Goal: Task Accomplishment & Management: Use online tool/utility

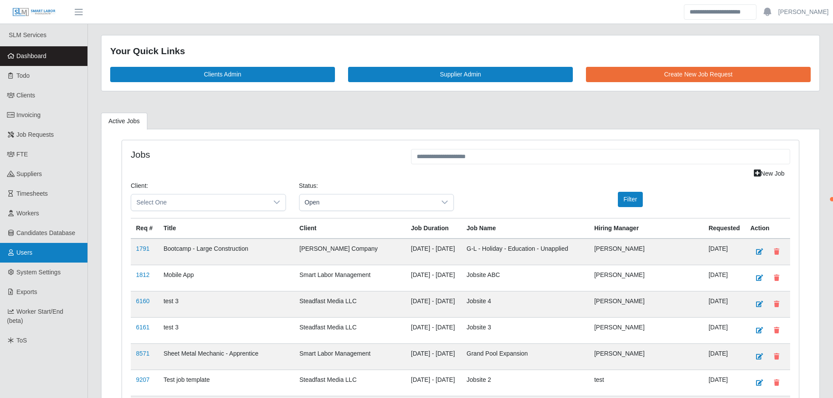
click at [37, 253] on link "Users" at bounding box center [43, 253] width 87 height 20
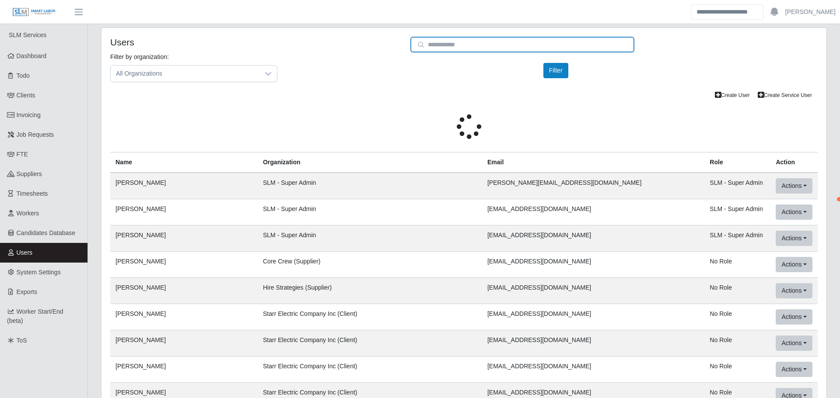
click at [460, 43] on input "email" at bounding box center [522, 45] width 224 height 16
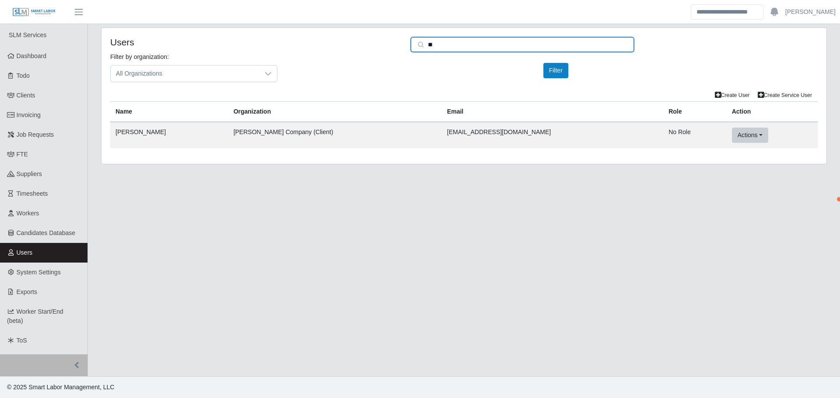
type input "*"
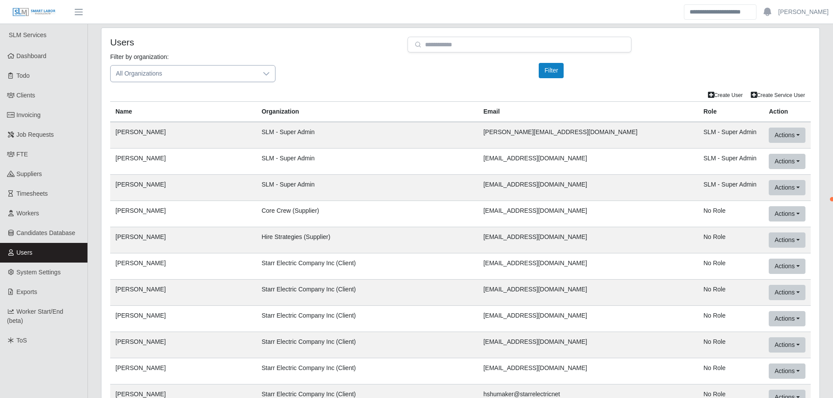
click at [270, 70] on div at bounding box center [266, 74] width 17 height 16
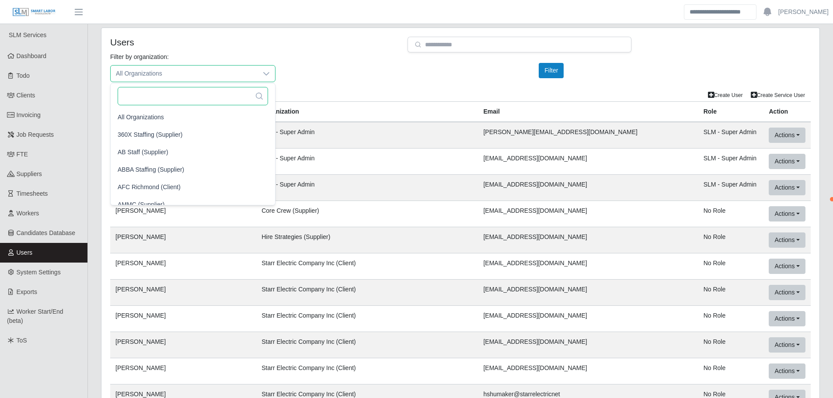
click at [229, 94] on input "text" at bounding box center [193, 96] width 150 height 18
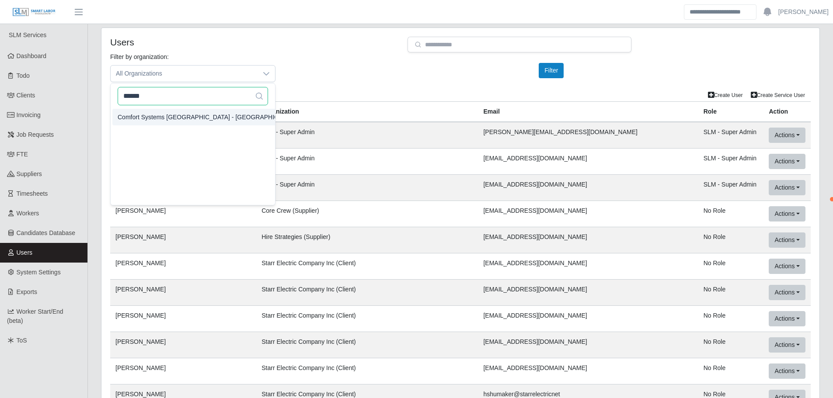
type input "******"
click at [204, 115] on span "Comfort Systems USA - Central TX (Client)" at bounding box center [219, 117] width 203 height 9
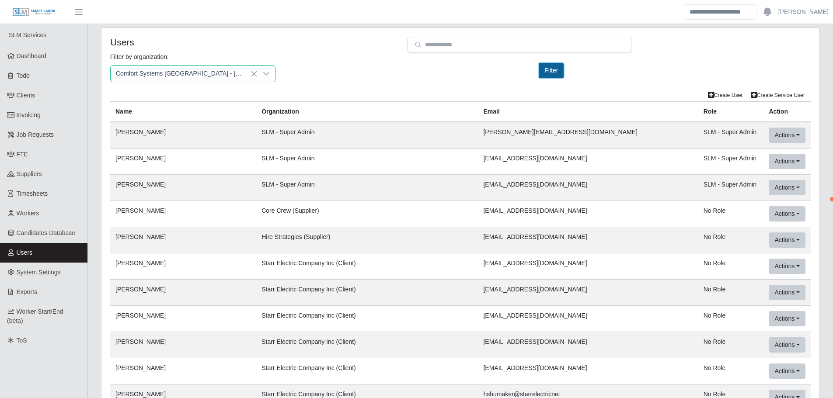
click at [551, 70] on button "Filter" at bounding box center [551, 70] width 25 height 15
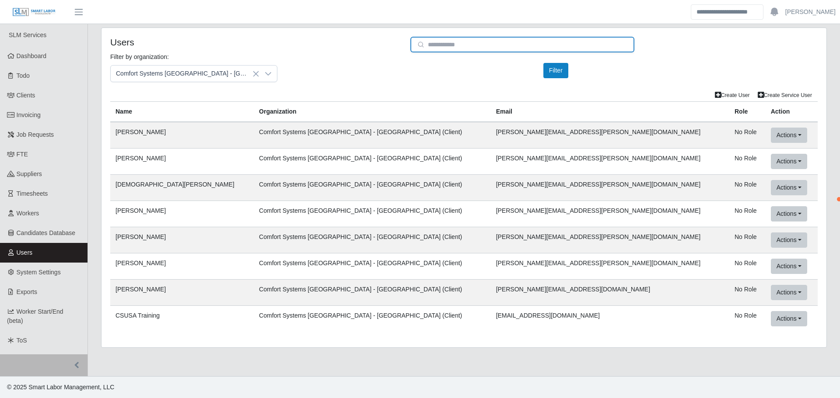
click at [478, 47] on input "email" at bounding box center [522, 45] width 224 height 16
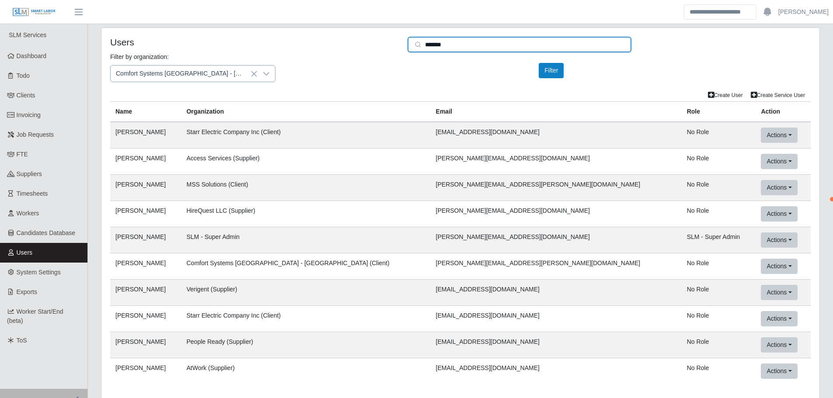
type input "*******"
click at [255, 72] on icon at bounding box center [254, 73] width 7 height 7
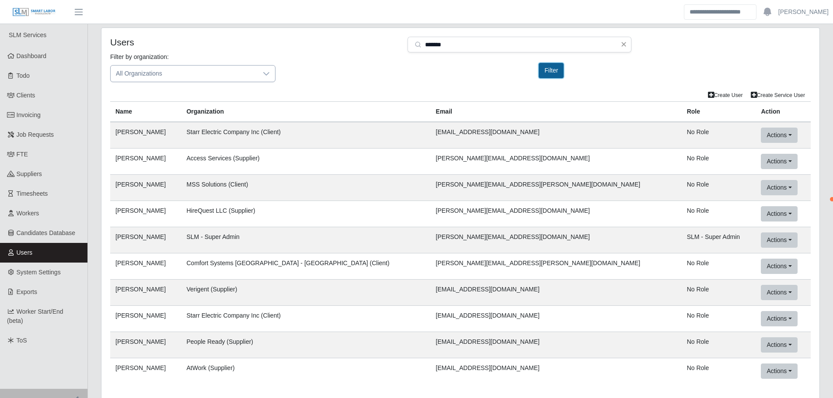
click at [550, 70] on button "Filter" at bounding box center [551, 70] width 25 height 15
click at [761, 268] on button "Actions" at bounding box center [779, 266] width 36 height 15
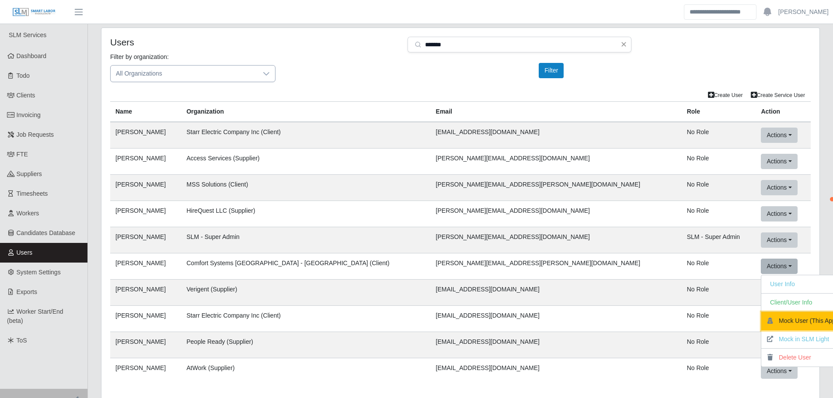
click at [761, 317] on button "Mock User (This App)" at bounding box center [803, 321] width 85 height 18
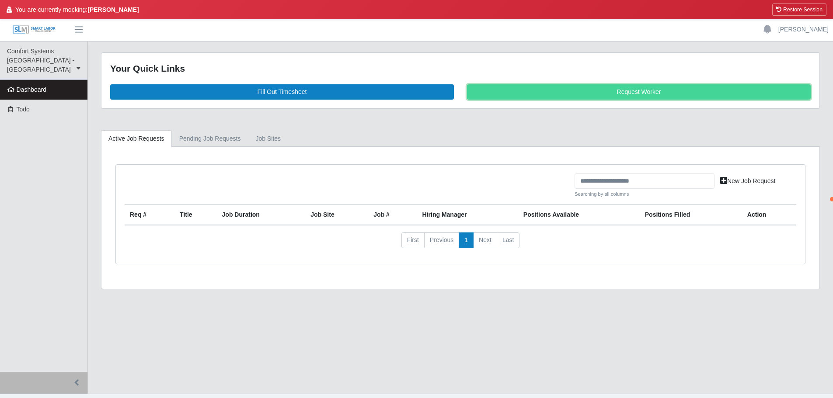
click at [624, 90] on link "Request Worker" at bounding box center [639, 91] width 344 height 15
click at [749, 182] on link "New Job Request" at bounding box center [748, 181] width 67 height 15
click at [757, 182] on link "New Job Request" at bounding box center [748, 181] width 67 height 15
click at [624, 94] on link "Request Worker" at bounding box center [639, 91] width 344 height 15
click at [745, 182] on link "New Job Request" at bounding box center [748, 181] width 67 height 15
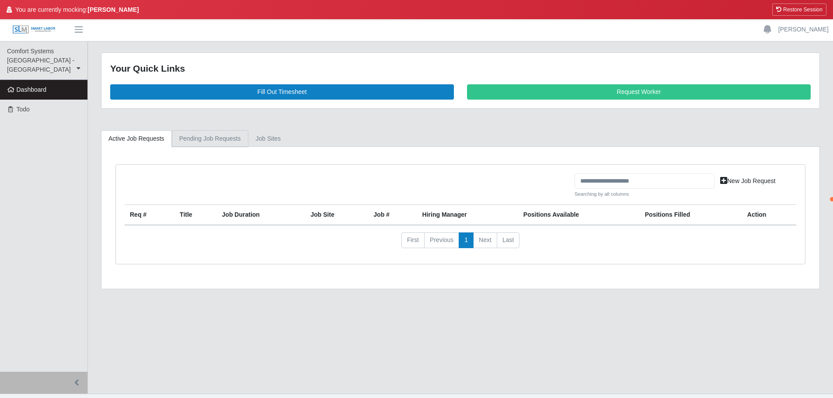
click at [200, 138] on link "Pending Job Requests" at bounding box center [210, 138] width 77 height 17
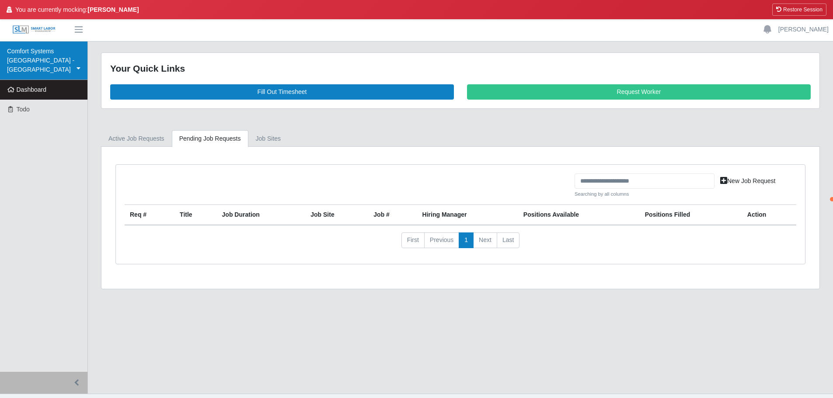
click at [40, 57] on link "Comfort Systems [GEOGRAPHIC_DATA] - [GEOGRAPHIC_DATA]" at bounding box center [43, 61] width 87 height 38
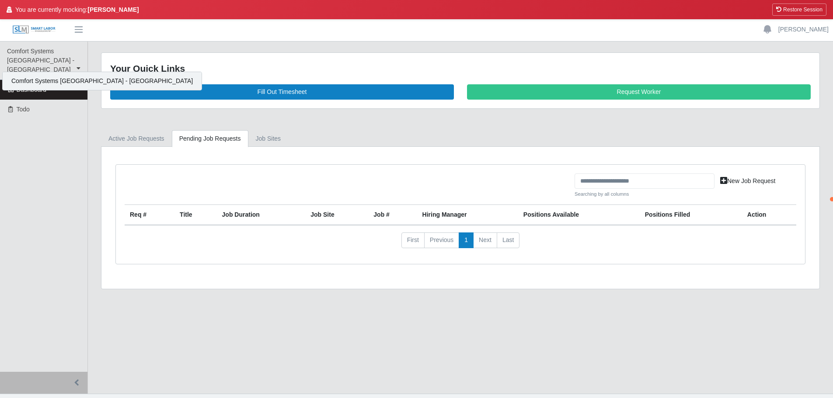
click at [46, 77] on div "Comfort Systems [GEOGRAPHIC_DATA] - [GEOGRAPHIC_DATA]" at bounding box center [102, 81] width 199 height 18
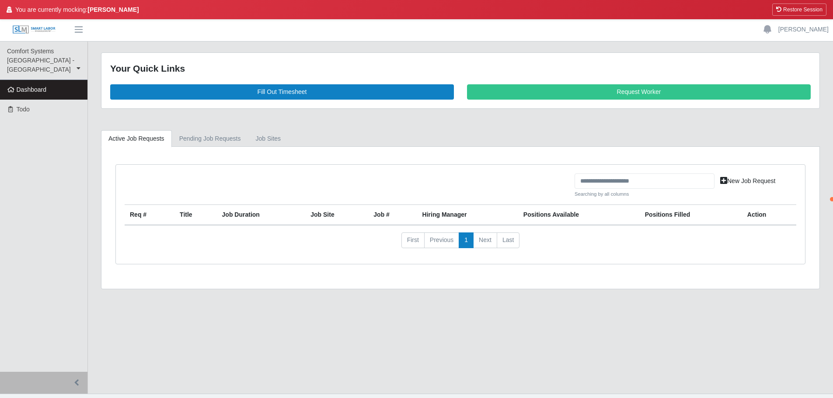
click at [762, 45] on main "Your Quick Links Fill Out Timesheet Request Worker Active Job Requests Pending …" at bounding box center [460, 218] width 745 height 352
drag, startPoint x: 730, startPoint y: 1, endPoint x: 426, endPoint y: 49, distance: 308.1
click at [426, 49] on main "Your Quick Links Fill Out Timesheet Request Worker Active Job Requests Pending …" at bounding box center [460, 218] width 745 height 352
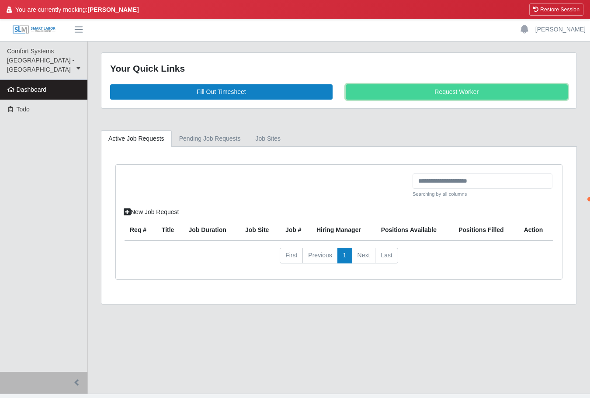
click at [482, 89] on link "Request Worker" at bounding box center [457, 91] width 223 height 15
click at [457, 89] on link "Request Worker" at bounding box center [457, 91] width 223 height 15
click at [177, 215] on link "New Job Request" at bounding box center [151, 212] width 67 height 15
click at [228, 143] on link "Pending Job Requests" at bounding box center [210, 138] width 77 height 17
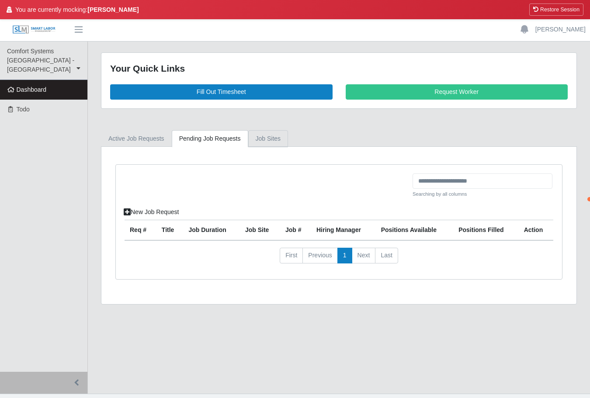
click at [266, 140] on link "job sites" at bounding box center [268, 138] width 40 height 17
